Goal: Transaction & Acquisition: Purchase product/service

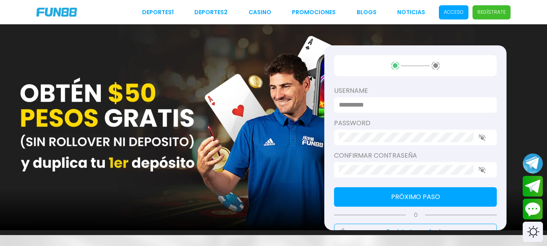
click at [445, 10] on span "Acceso" at bounding box center [454, 12] width 30 height 14
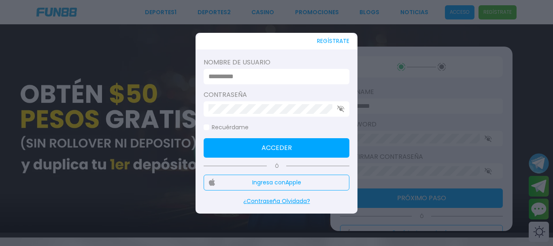
type input "*******"
click at [252, 149] on button "Acceder" at bounding box center [277, 147] width 146 height 19
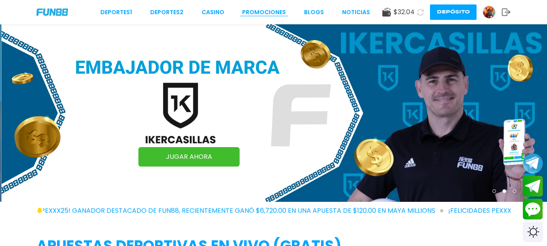
click at [267, 13] on link "Promociones" at bounding box center [264, 12] width 44 height 9
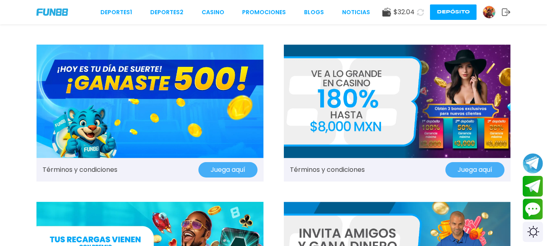
click at [392, 12] on div "$ 32.04" at bounding box center [398, 12] width 32 height 10
click at [387, 14] on use at bounding box center [386, 12] width 9 height 9
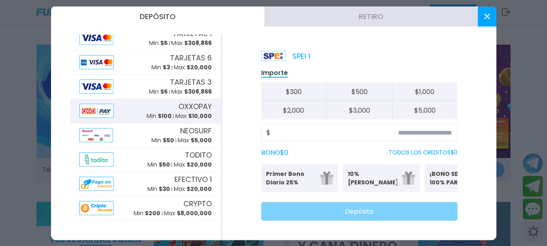
scroll to position [11, 0]
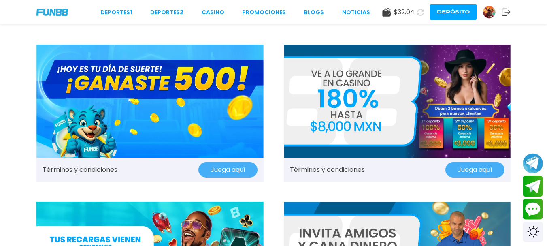
click at [489, 12] on img at bounding box center [489, 12] width 12 height 12
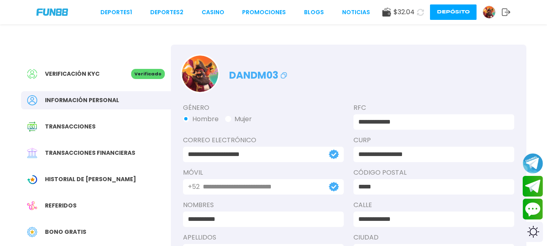
click at [115, 152] on span "Transacciones financieras" at bounding box center [90, 153] width 90 height 9
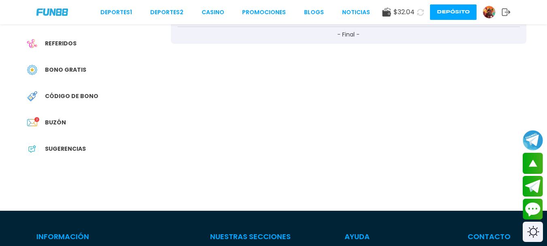
scroll to position [41, 0]
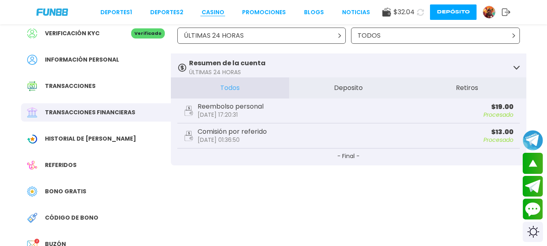
click at [220, 12] on link "CASINO" at bounding box center [213, 12] width 23 height 9
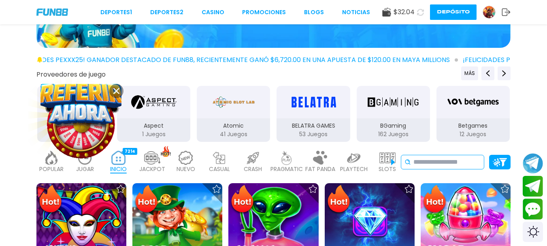
scroll to position [122, 0]
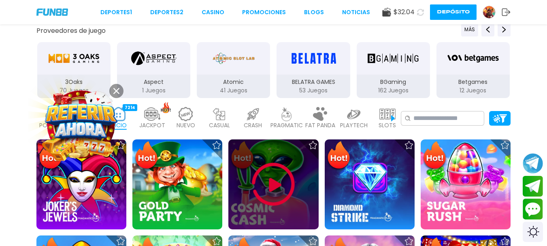
click at [272, 184] on img at bounding box center [273, 184] width 49 height 49
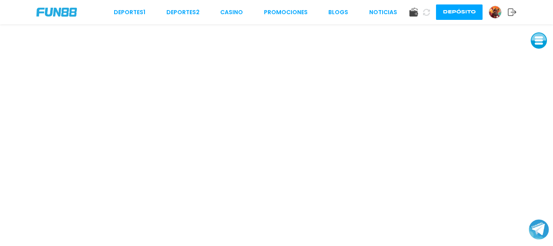
click at [540, 34] on button at bounding box center [539, 40] width 16 height 16
click at [540, 41] on button at bounding box center [539, 40] width 16 height 16
click at [537, 43] on button at bounding box center [539, 40] width 16 height 16
click at [539, 41] on button at bounding box center [539, 40] width 16 height 16
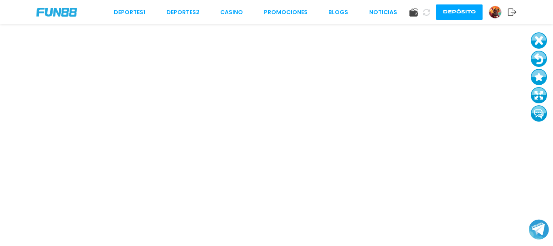
click at [538, 62] on button at bounding box center [539, 59] width 16 height 16
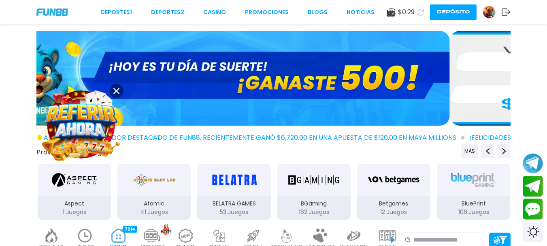
click at [260, 9] on link "Promociones" at bounding box center [267, 12] width 44 height 9
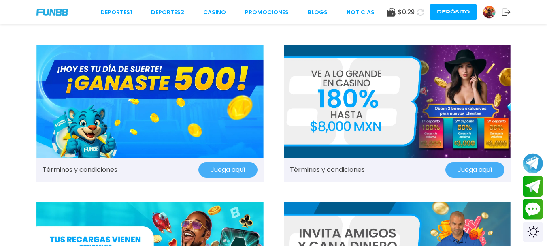
click at [333, 169] on link "Términos y condiciones" at bounding box center [327, 170] width 75 height 10
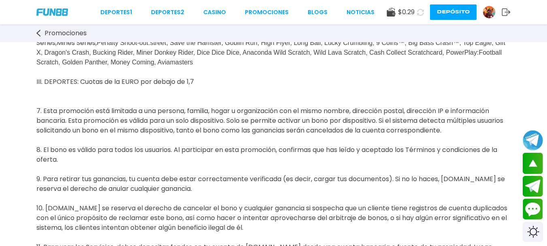
scroll to position [770, 0]
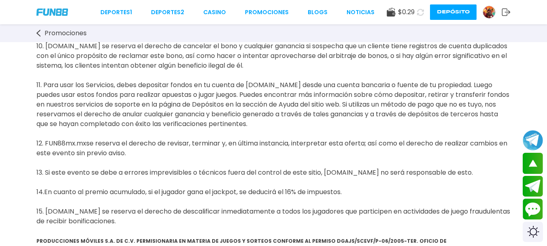
click at [38, 34] on use at bounding box center [38, 33] width 4 height 7
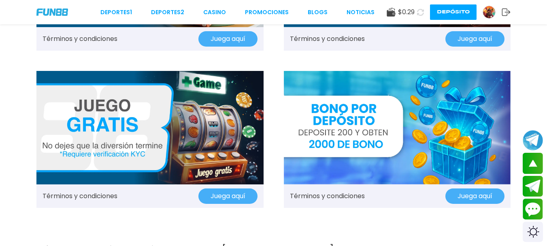
scroll to position [932, 0]
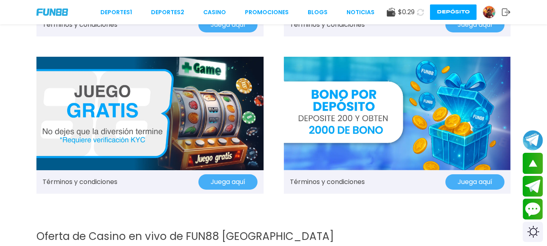
click at [338, 177] on link "Términos y condiciones" at bounding box center [327, 182] width 75 height 10
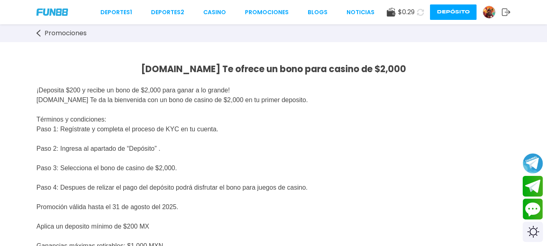
click at [457, 11] on button "Depósito" at bounding box center [453, 11] width 47 height 15
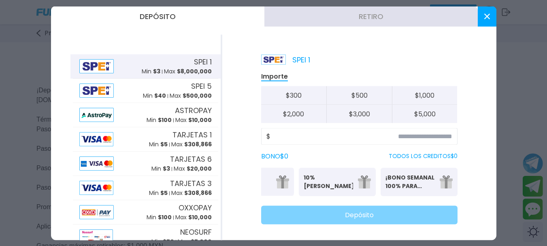
scroll to position [0, 50]
click at [302, 111] on button "$ 2,000" at bounding box center [294, 114] width 66 height 18
type input "*****"
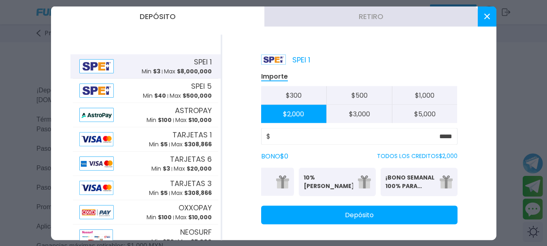
click at [488, 15] on use at bounding box center [487, 16] width 6 height 6
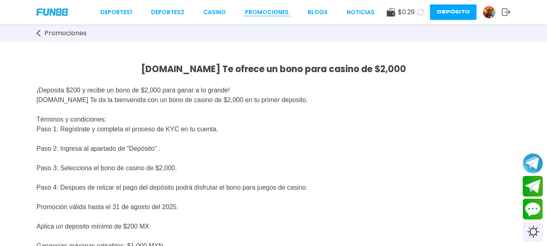
click at [273, 13] on link "Promociones" at bounding box center [267, 12] width 44 height 9
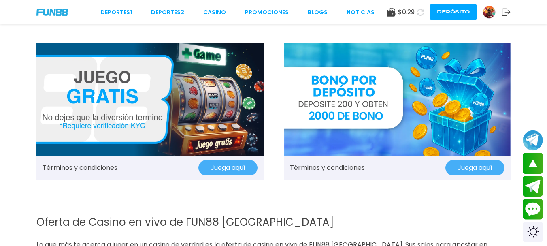
scroll to position [932, 0]
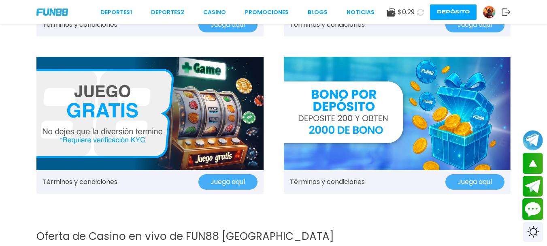
click at [532, 211] on button "Contact customer service" at bounding box center [533, 209] width 21 height 22
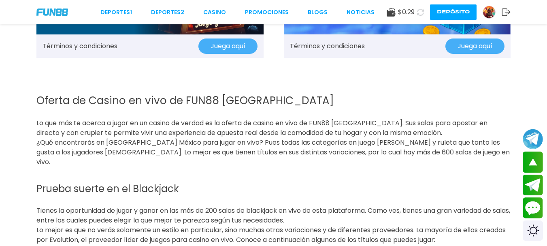
scroll to position [1053, 0]
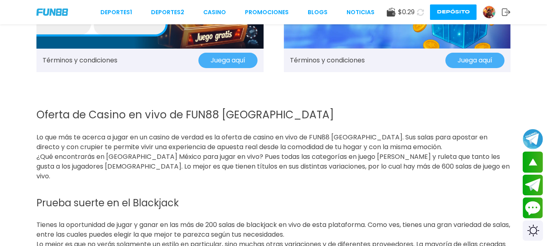
click at [344, 58] on link "Términos y condiciones" at bounding box center [327, 61] width 75 height 10
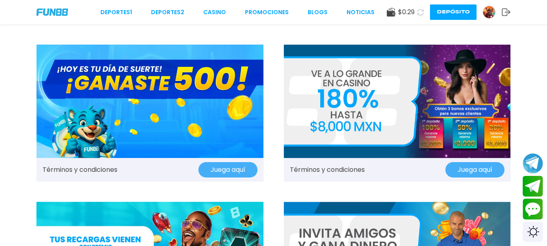
click at [315, 169] on link "Términos y condiciones" at bounding box center [327, 170] width 75 height 10
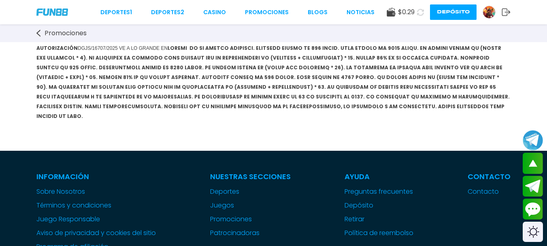
scroll to position [1175, 0]
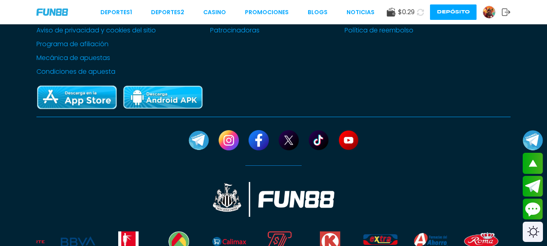
click at [491, 13] on img at bounding box center [489, 12] width 12 height 12
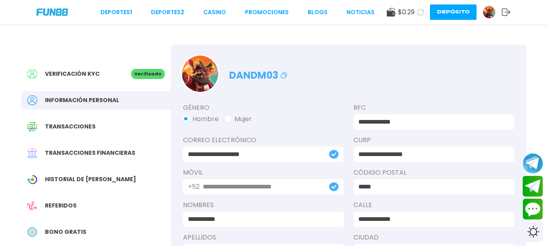
click at [282, 77] on use at bounding box center [284, 76] width 6 height 6
click at [389, 12] on use at bounding box center [391, 12] width 9 height 9
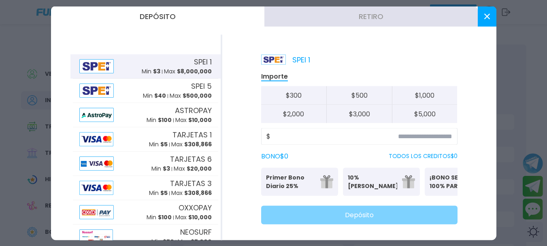
click at [487, 17] on use at bounding box center [487, 16] width 6 height 6
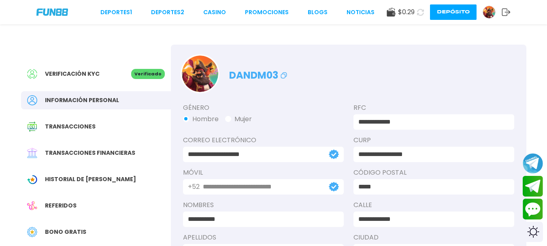
click at [98, 174] on div "Historial de [PERSON_NAME]" at bounding box center [96, 179] width 150 height 18
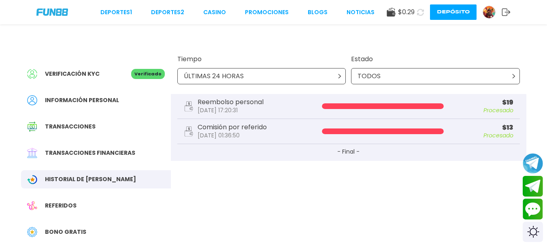
click at [290, 71] on div "ÚLTIMAS 24 HORAS" at bounding box center [261, 76] width 169 height 16
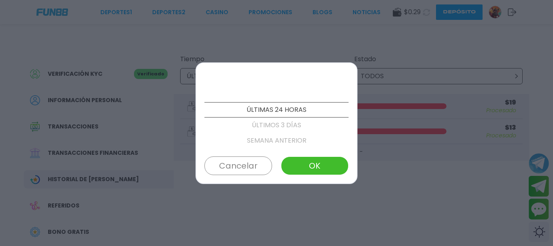
scroll to position [92, 0]
click at [287, 94] on p "ÚLTIMOS 3 MESES" at bounding box center [277, 94] width 144 height 15
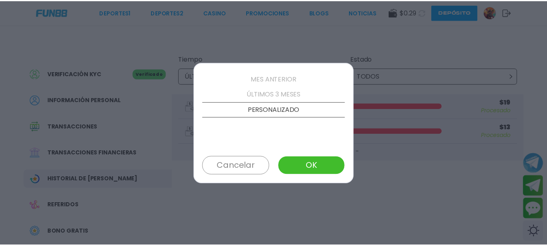
scroll to position [77, 0]
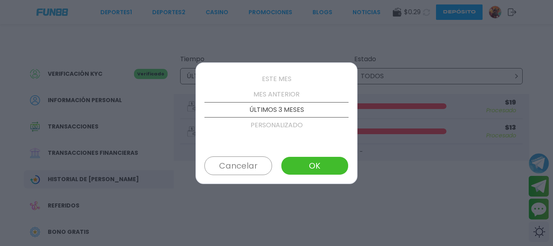
click at [313, 170] on button "OK" at bounding box center [315, 165] width 68 height 19
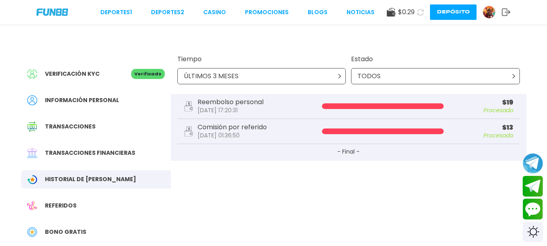
click at [109, 153] on span "Transacciones financieras" at bounding box center [90, 153] width 90 height 9
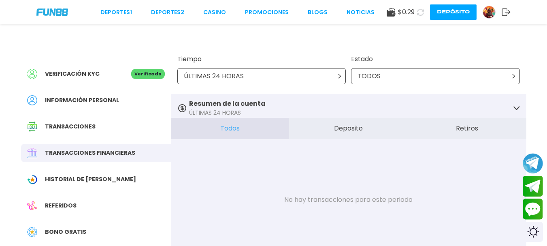
click at [349, 130] on button "Deposito" at bounding box center [348, 128] width 119 height 21
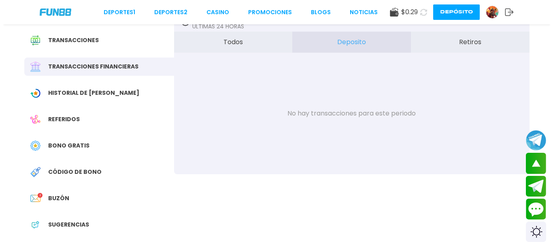
scroll to position [41, 0]
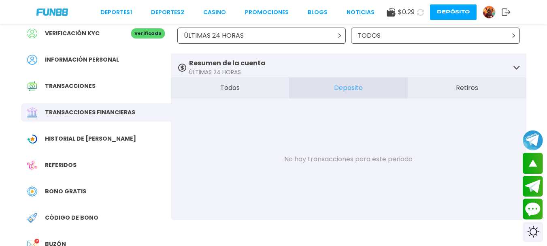
click at [352, 90] on button "Deposito" at bounding box center [348, 87] width 119 height 21
click at [331, 34] on div "ÚLTIMAS 24 HORAS" at bounding box center [261, 36] width 169 height 16
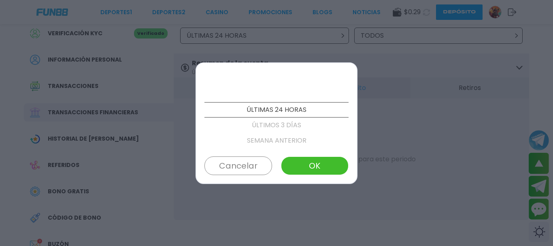
click at [289, 122] on p "ÚLTIMOS 3 DÍAS" at bounding box center [277, 124] width 144 height 15
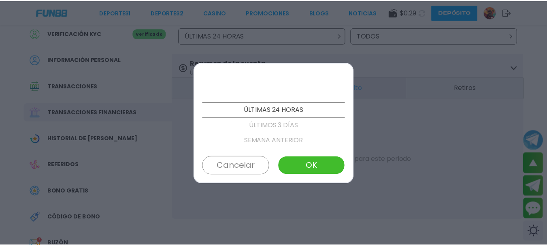
scroll to position [15, 0]
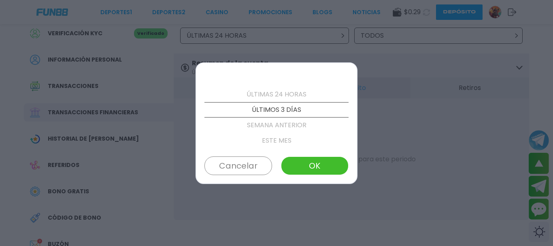
click at [318, 169] on button "OK" at bounding box center [315, 165] width 68 height 19
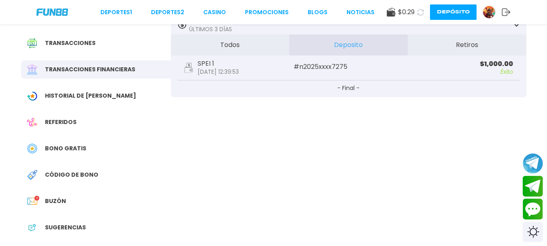
scroll to position [122, 0]
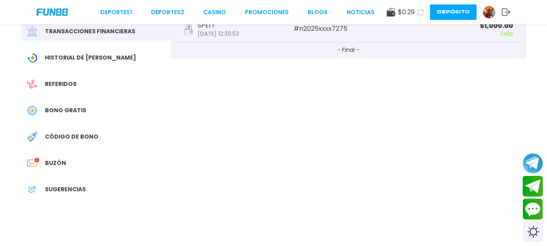
click at [56, 161] on span "Buzón" at bounding box center [55, 163] width 21 height 9
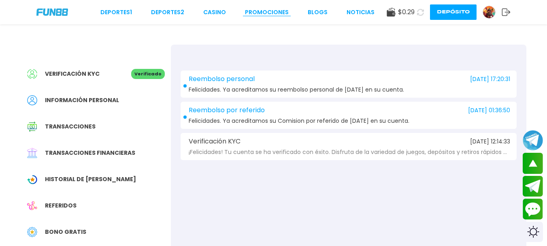
click at [262, 13] on link "Promociones" at bounding box center [267, 12] width 44 height 9
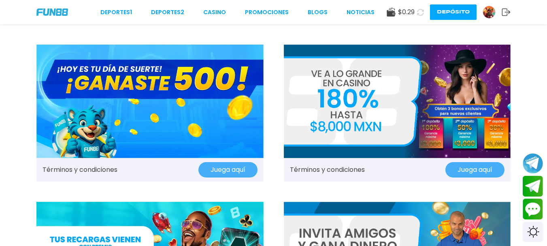
click at [349, 171] on link "Términos y condiciones" at bounding box center [327, 170] width 75 height 10
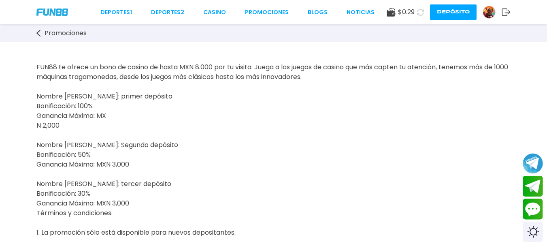
click at [38, 34] on use at bounding box center [38, 33] width 4 height 7
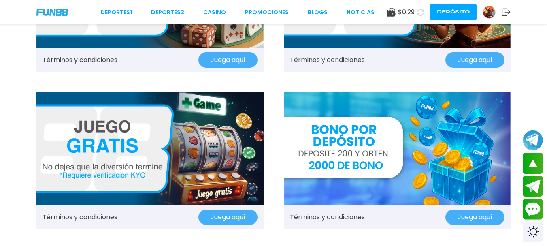
scroll to position [972, 0]
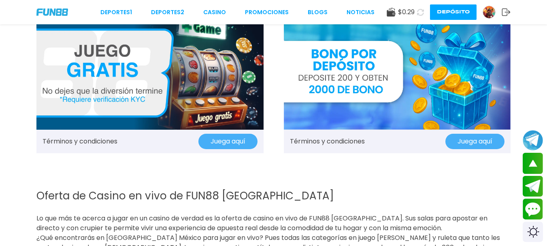
click at [337, 144] on link "Términos y condiciones" at bounding box center [327, 142] width 75 height 10
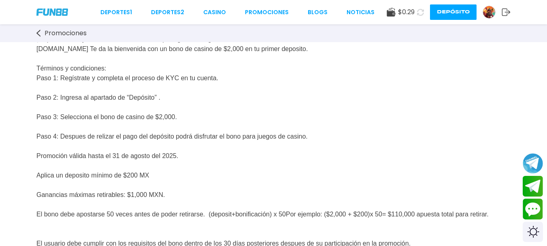
scroll to position [122, 0]
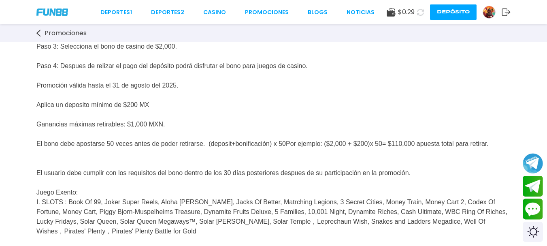
click at [40, 33] on icon at bounding box center [38, 33] width 4 height 7
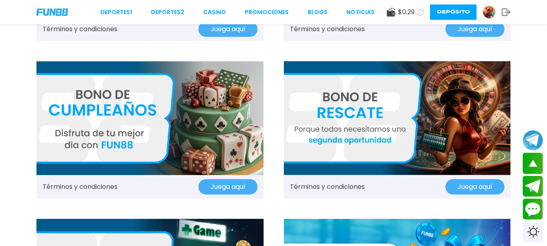
scroll to position [932, 0]
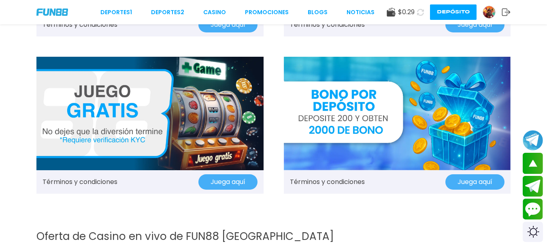
click at [474, 183] on button "Juega aquí" at bounding box center [475, 181] width 59 height 15
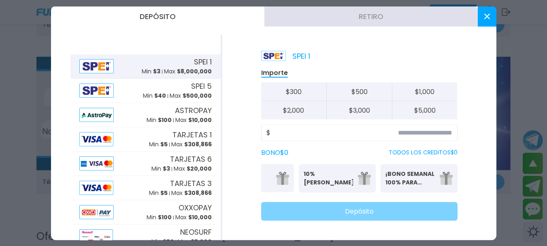
scroll to position [0, 0]
